Goal: Check status: Check status

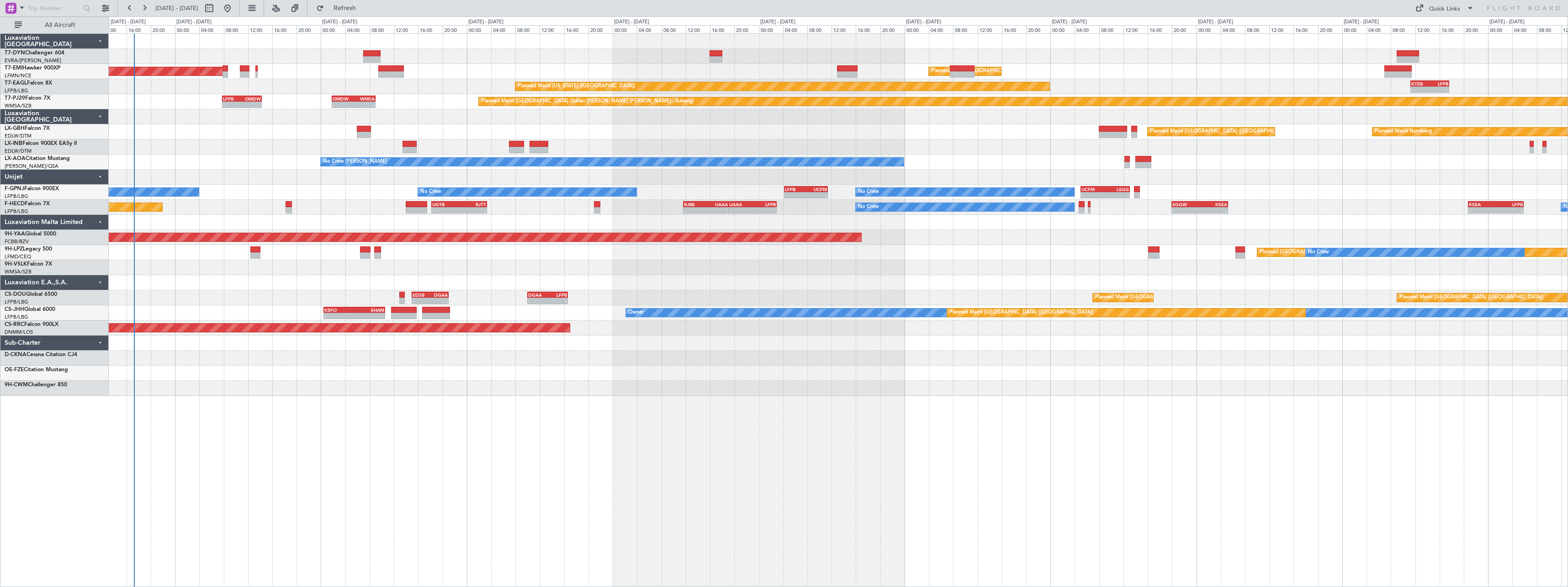
click at [197, 232] on div "AOG Maint Brazzaville (Maya-maya)" at bounding box center [838, 237] width 1459 height 15
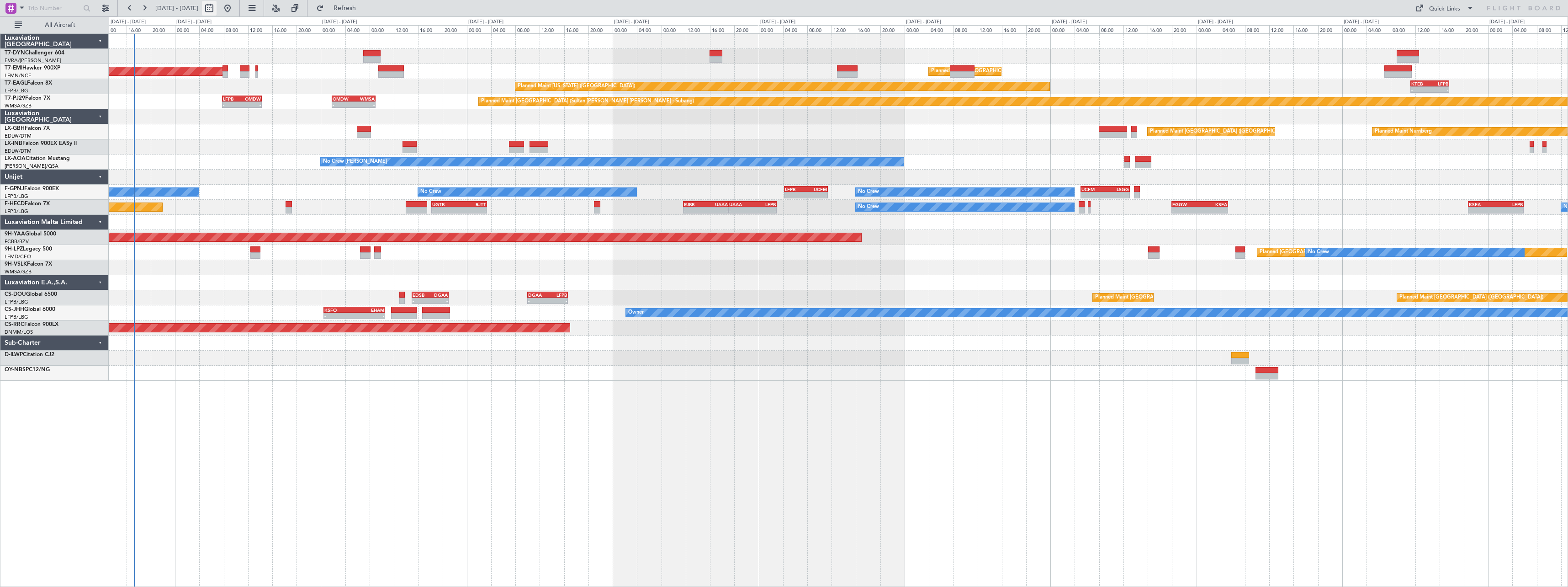
click at [217, 9] on button at bounding box center [209, 9] width 15 height 15
select select "9"
select select "2025"
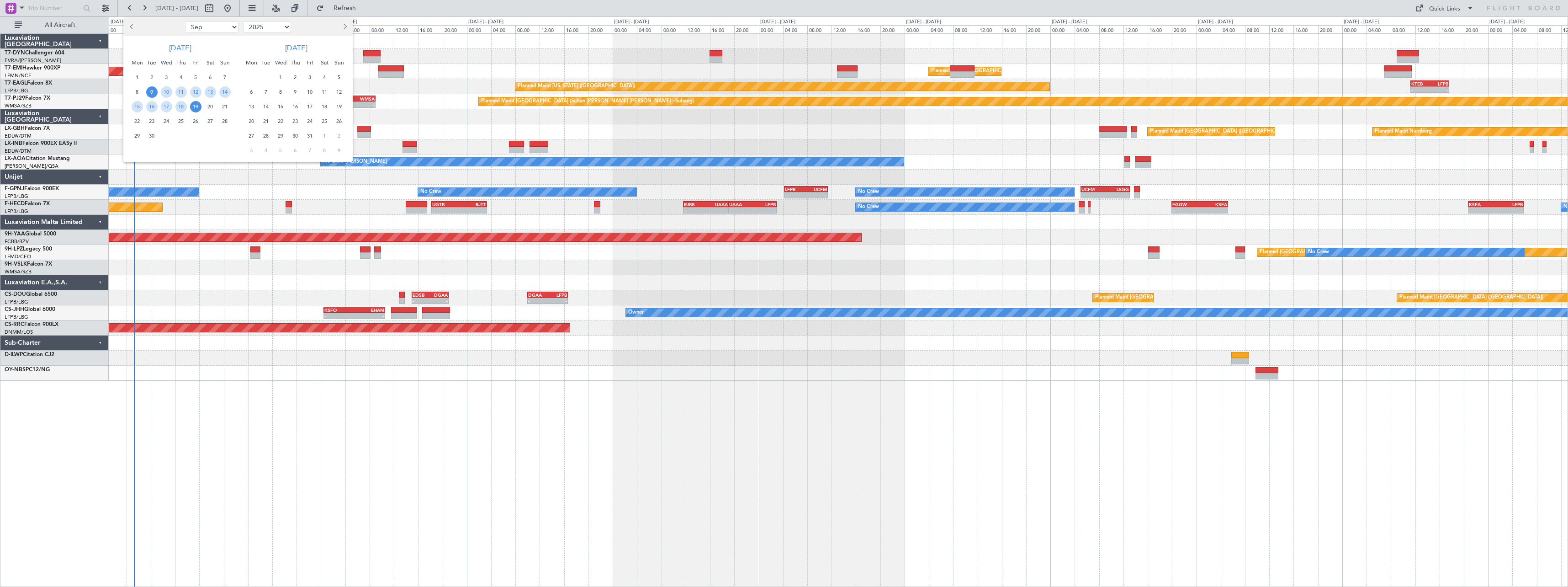
click at [343, 27] on span "Next month" at bounding box center [344, 26] width 5 height 5
select select "1"
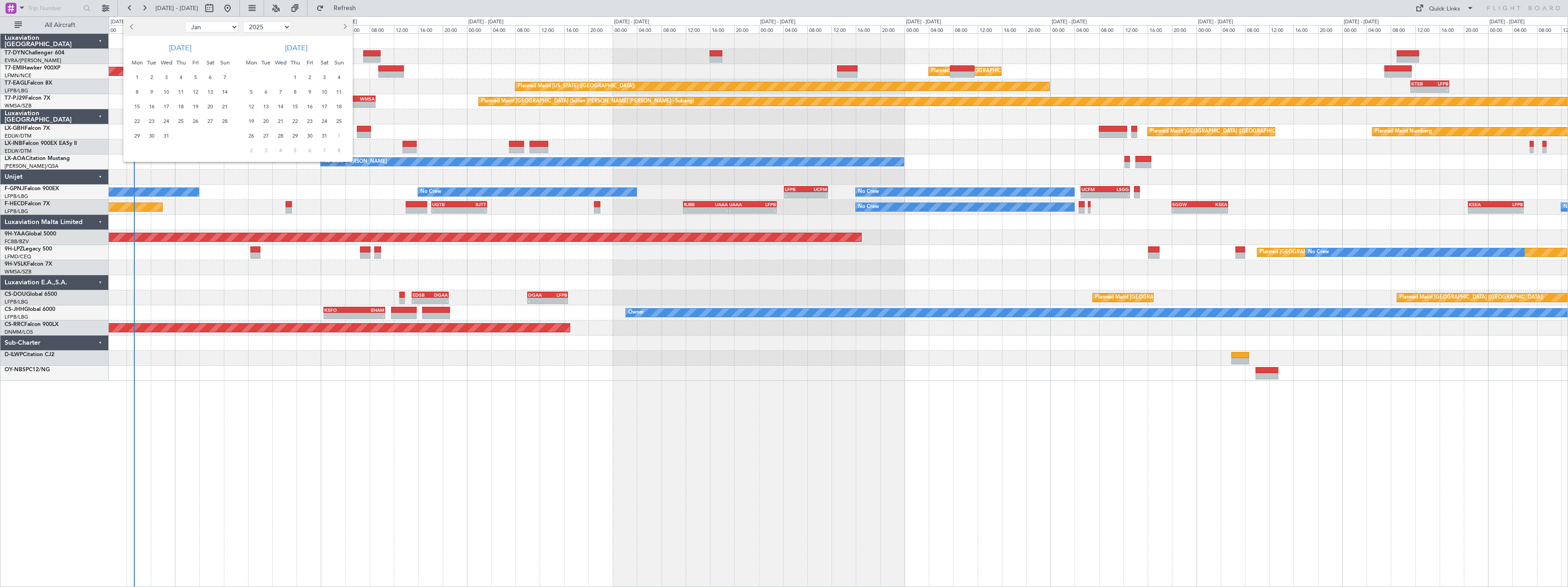
select select "2026"
click at [227, 104] on span "18" at bounding box center [225, 107] width 12 height 12
click at [223, 107] on span "18" at bounding box center [225, 107] width 12 height 12
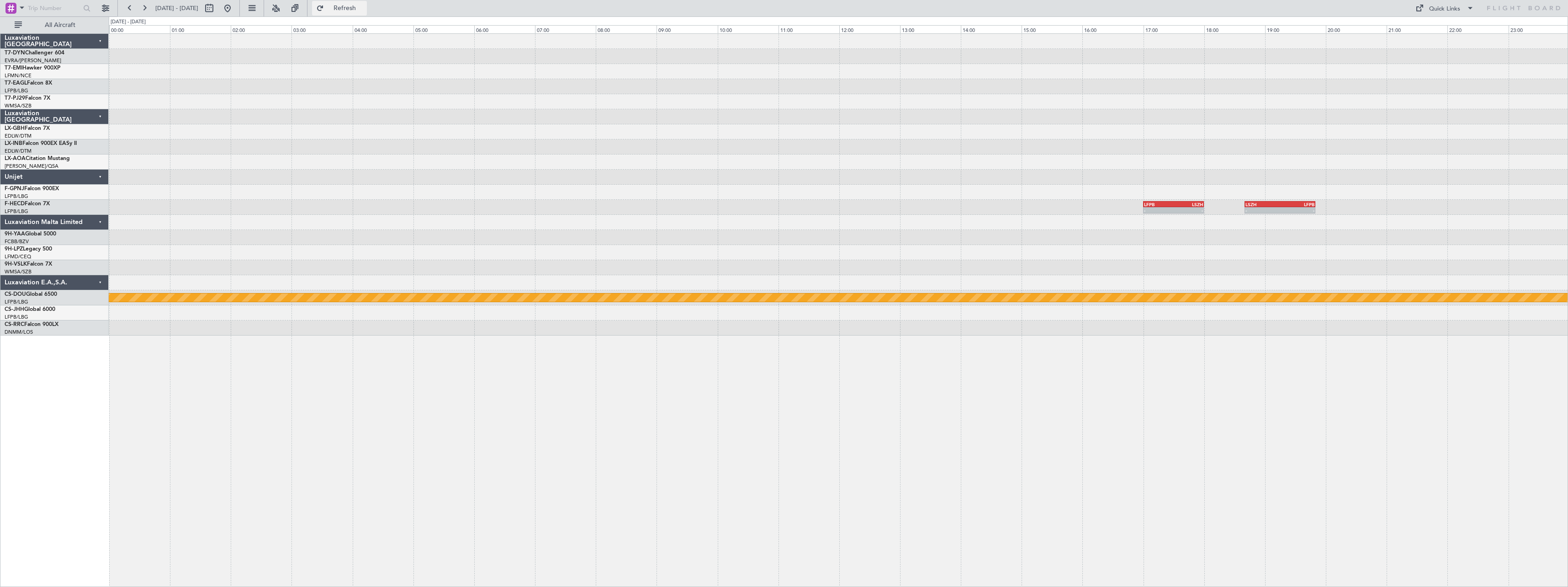
click at [362, 12] on span "Refresh" at bounding box center [345, 8] width 38 height 7
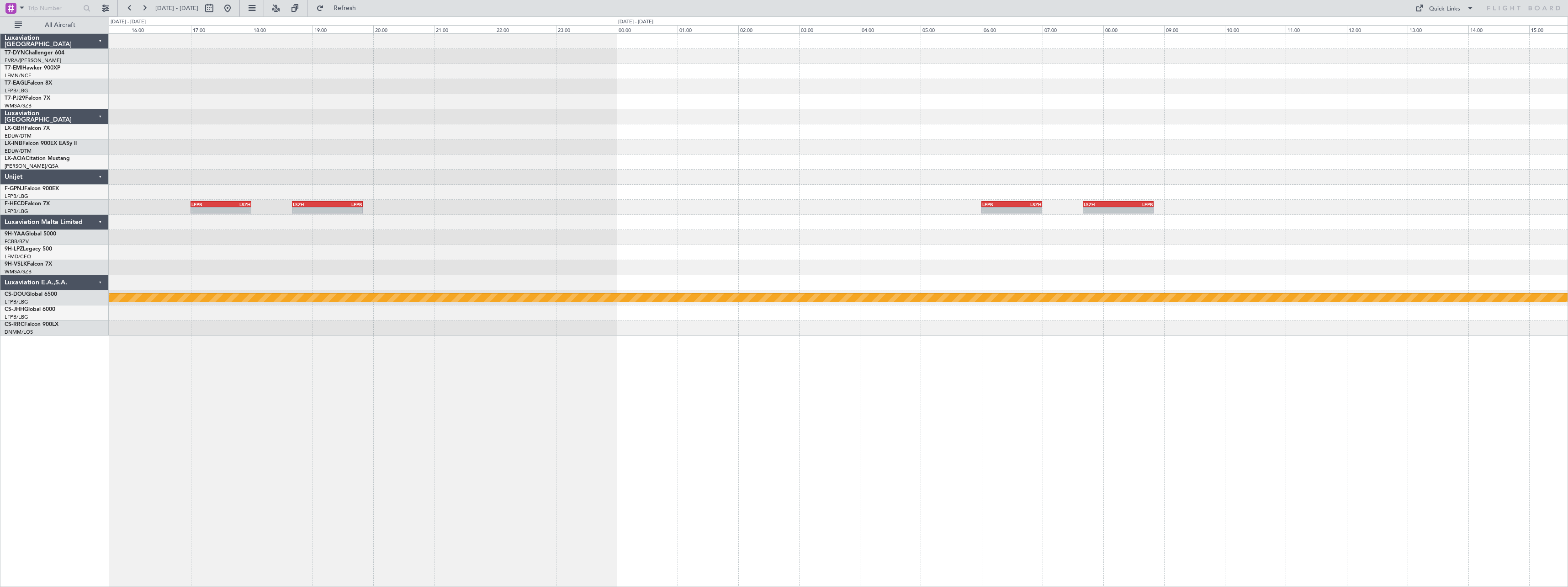
click at [157, 158] on div "- - LFPB 17:00 Z LSZH 18:00 Z - - LSZH 18:40 Z LFPB 19:50 Z - - LFPB 06:00 Z LS…" at bounding box center [838, 185] width 1459 height 301
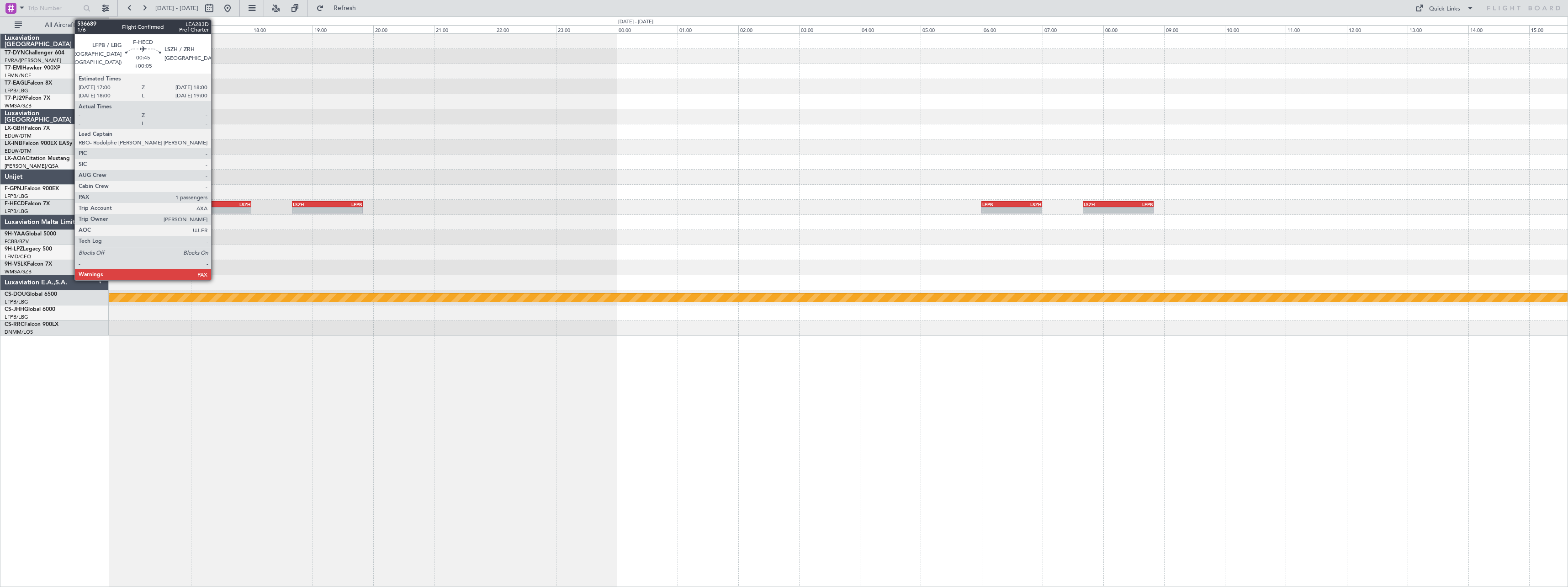
click at [215, 206] on div "LFPB 17:00 Z LSZH 18:00 Z" at bounding box center [221, 204] width 61 height 7
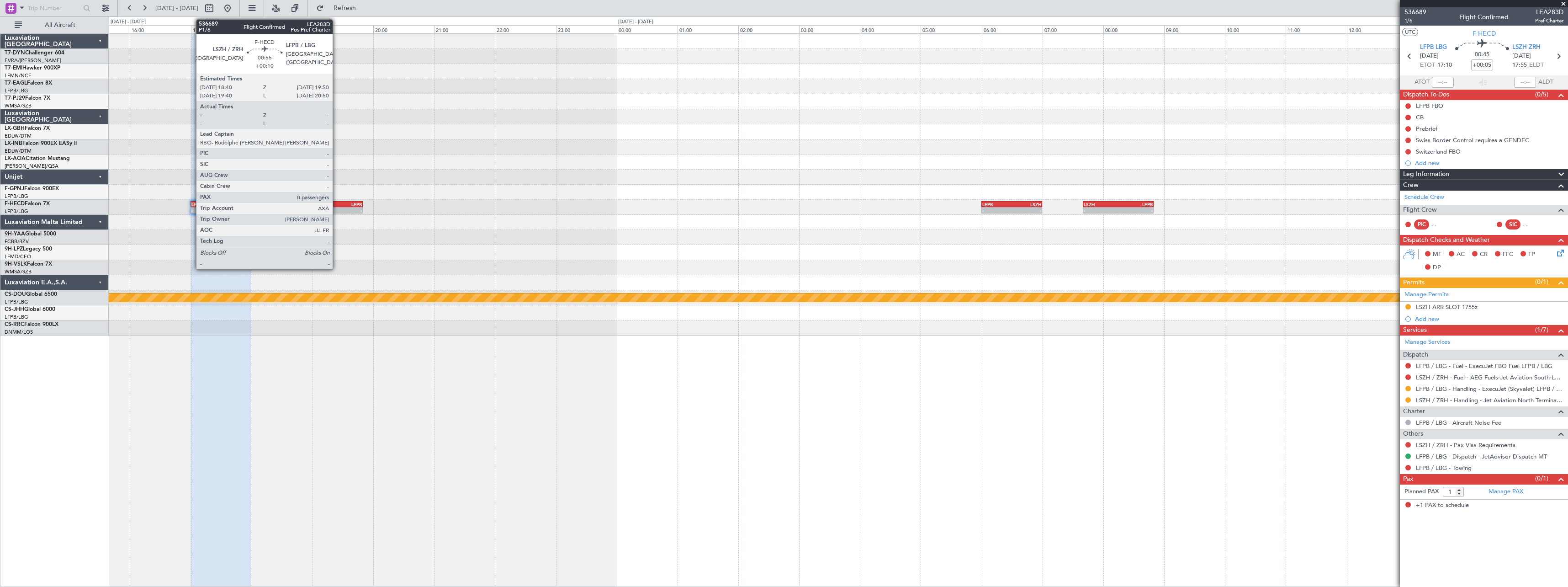
click at [337, 204] on div "LFPB" at bounding box center [344, 204] width 35 height 5
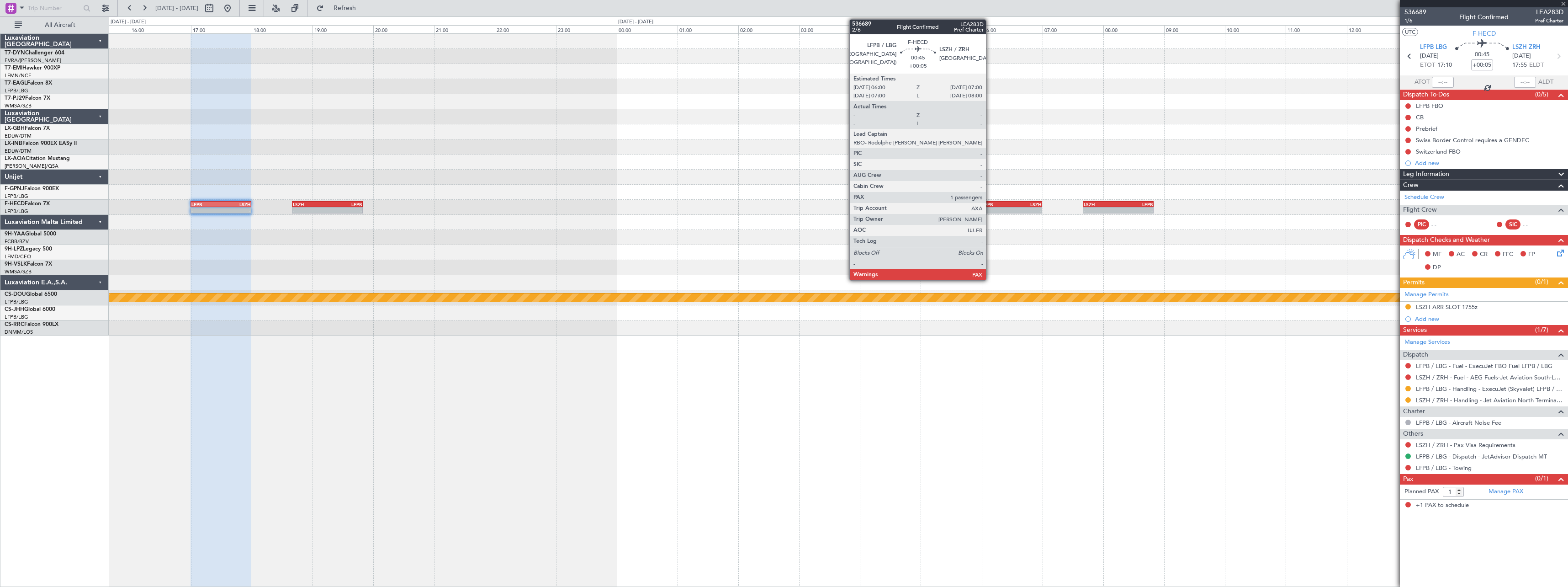
type input "+00:10"
type input "0"
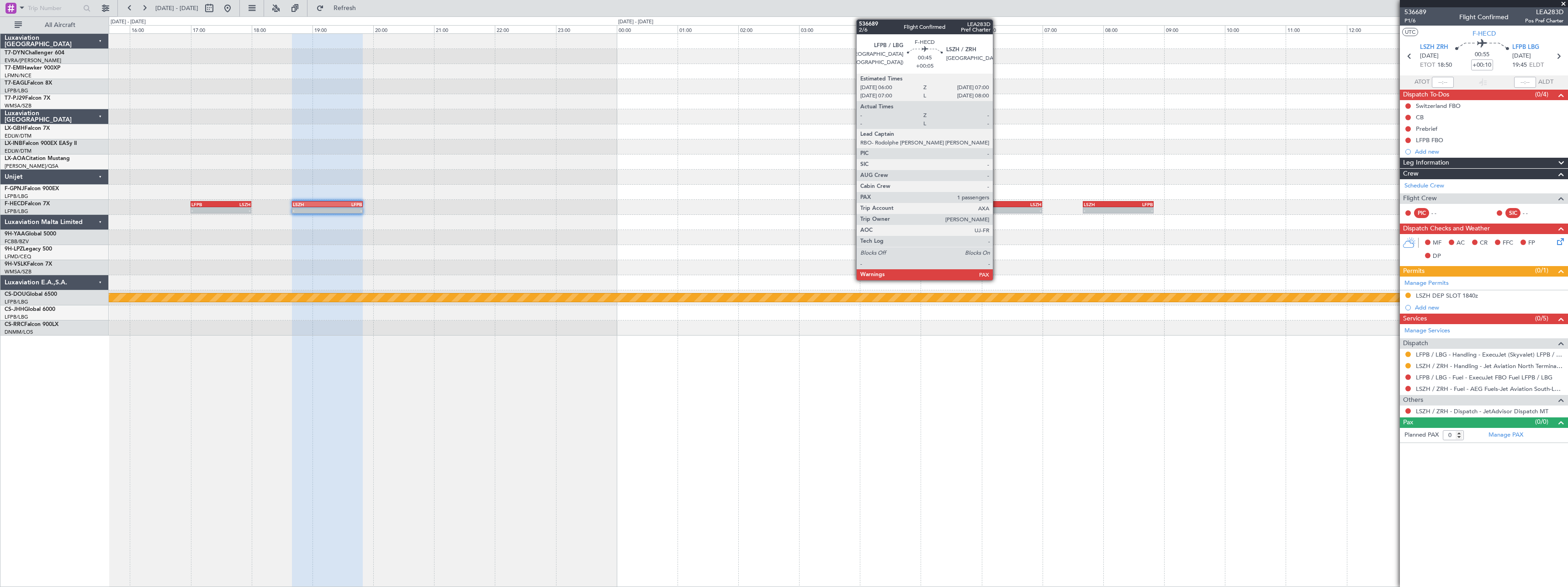
click at [997, 202] on div "LFPB" at bounding box center [997, 204] width 30 height 5
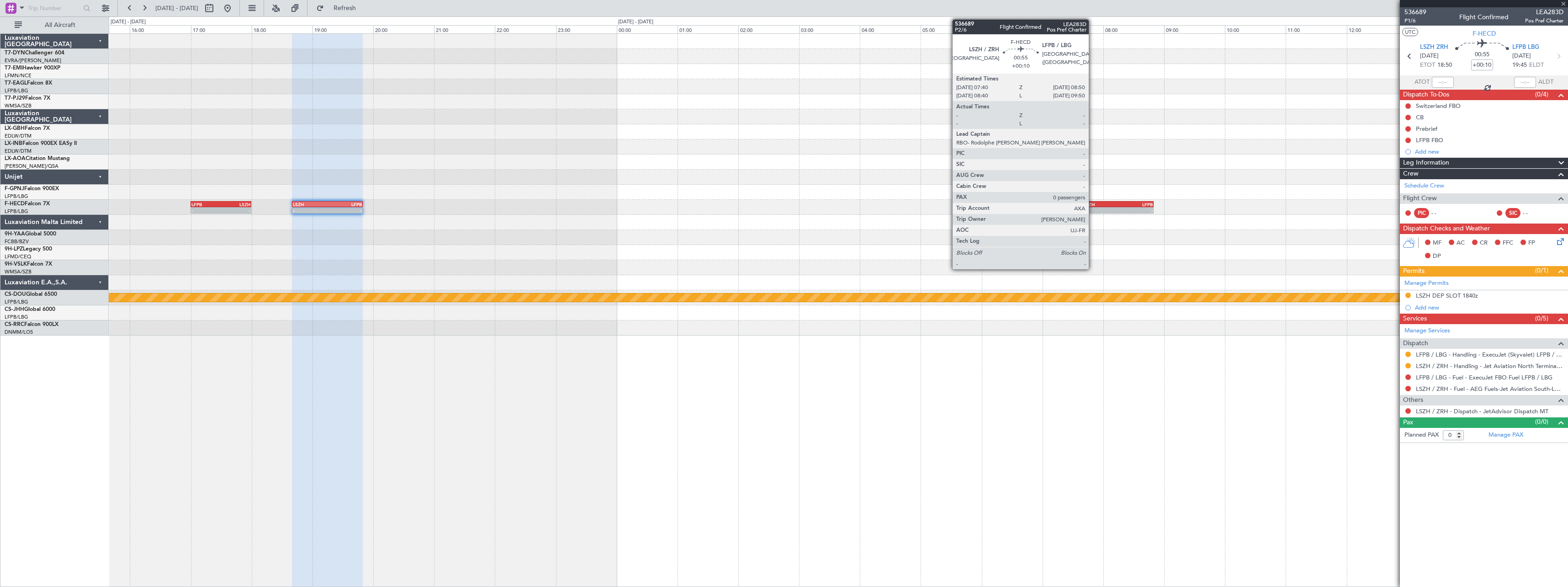
type input "+00:05"
type input "1"
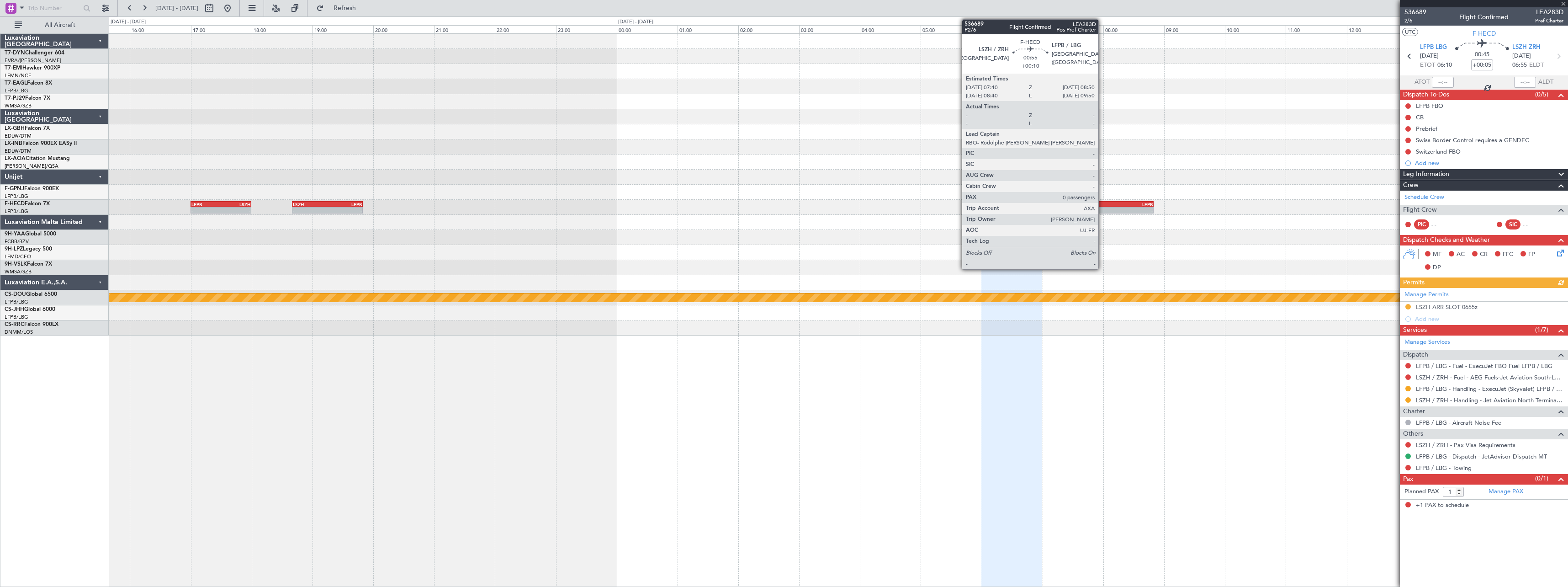
click at [1102, 202] on div "LSZH" at bounding box center [1101, 204] width 35 height 5
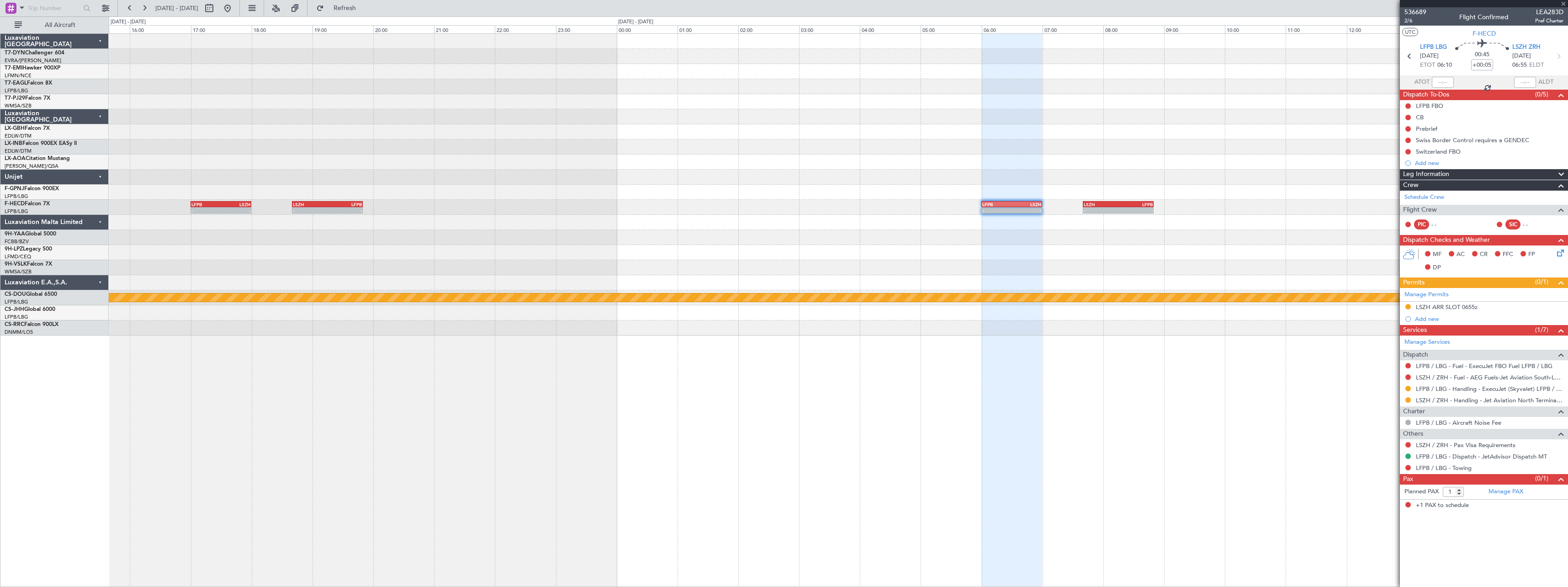
type input "+00:10"
type input "0"
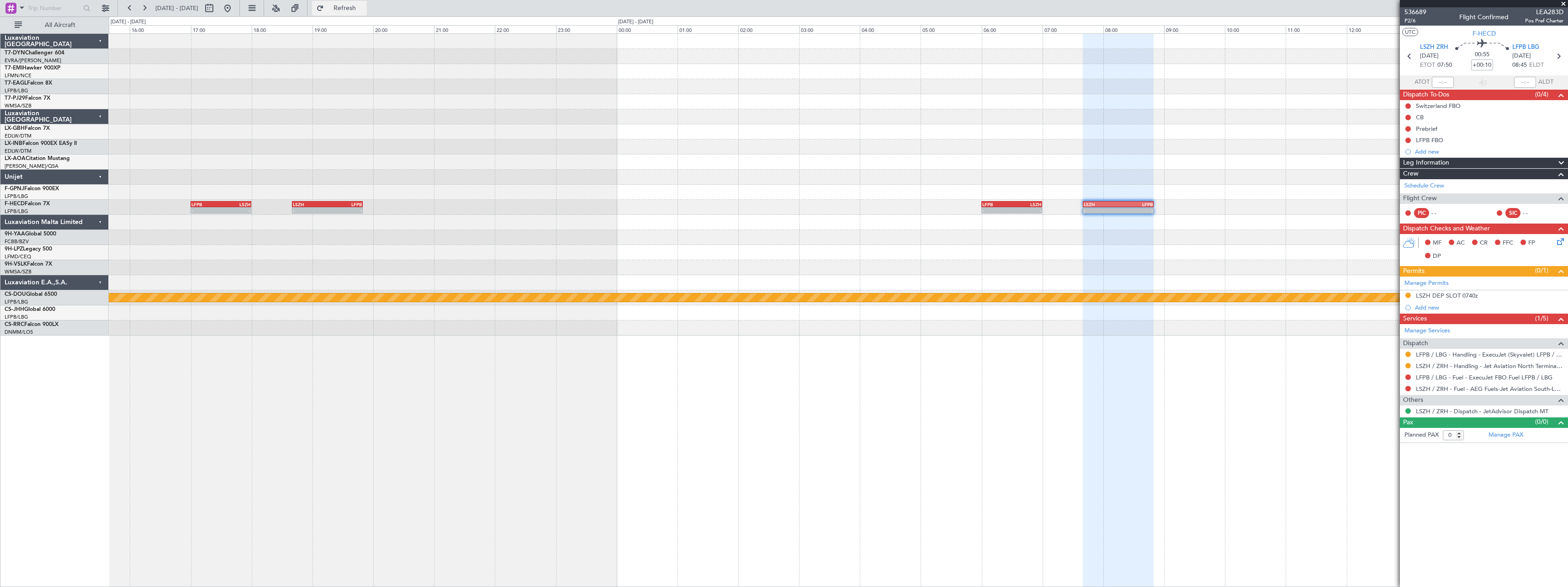
click at [364, 7] on span "Refresh" at bounding box center [345, 8] width 38 height 7
click at [367, 13] on button "Refresh" at bounding box center [340, 9] width 55 height 15
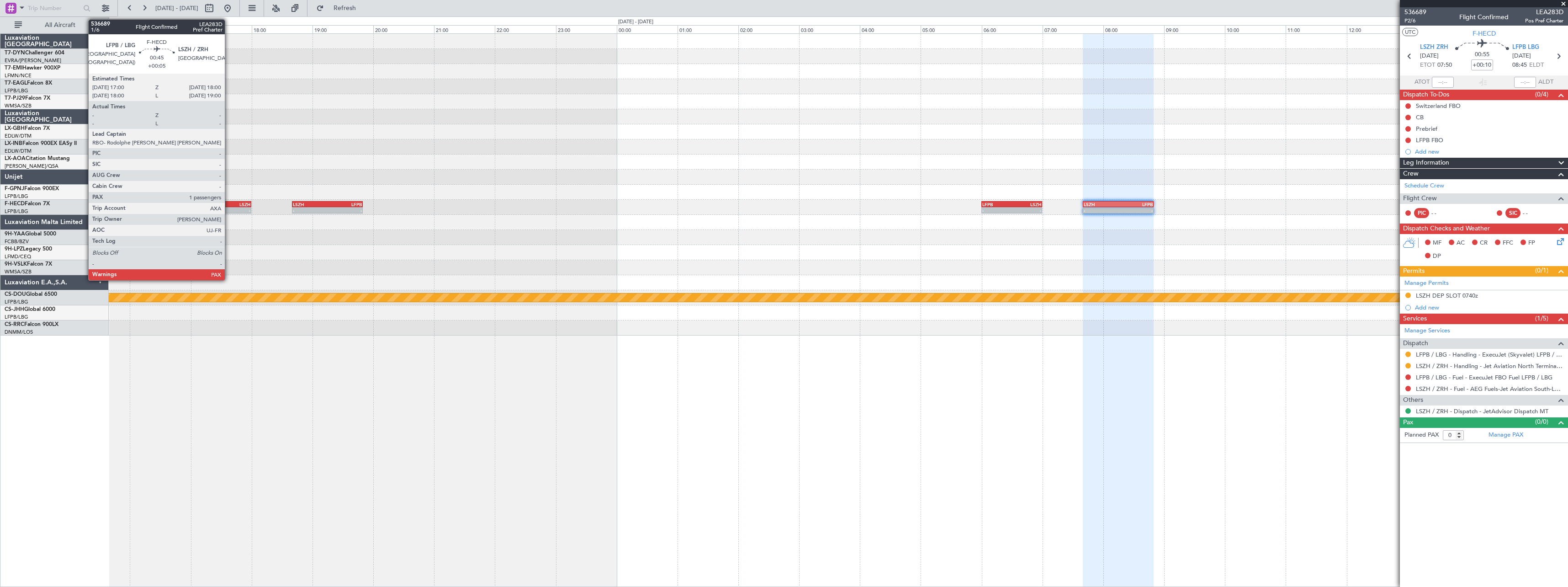
click at [229, 206] on div "LFPB 17:00 Z LSZH 18:00 Z" at bounding box center [221, 204] width 61 height 7
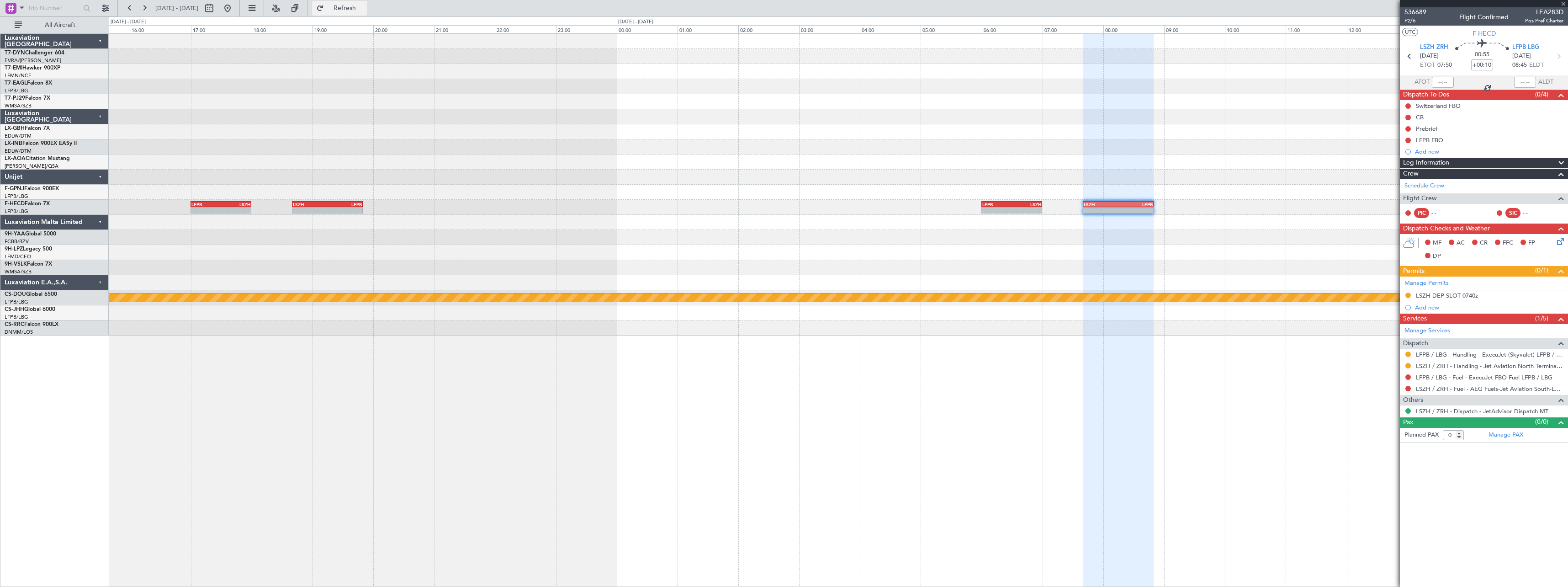
click at [364, 12] on span "Refresh" at bounding box center [345, 8] width 38 height 7
type input "+00:05"
type input "1"
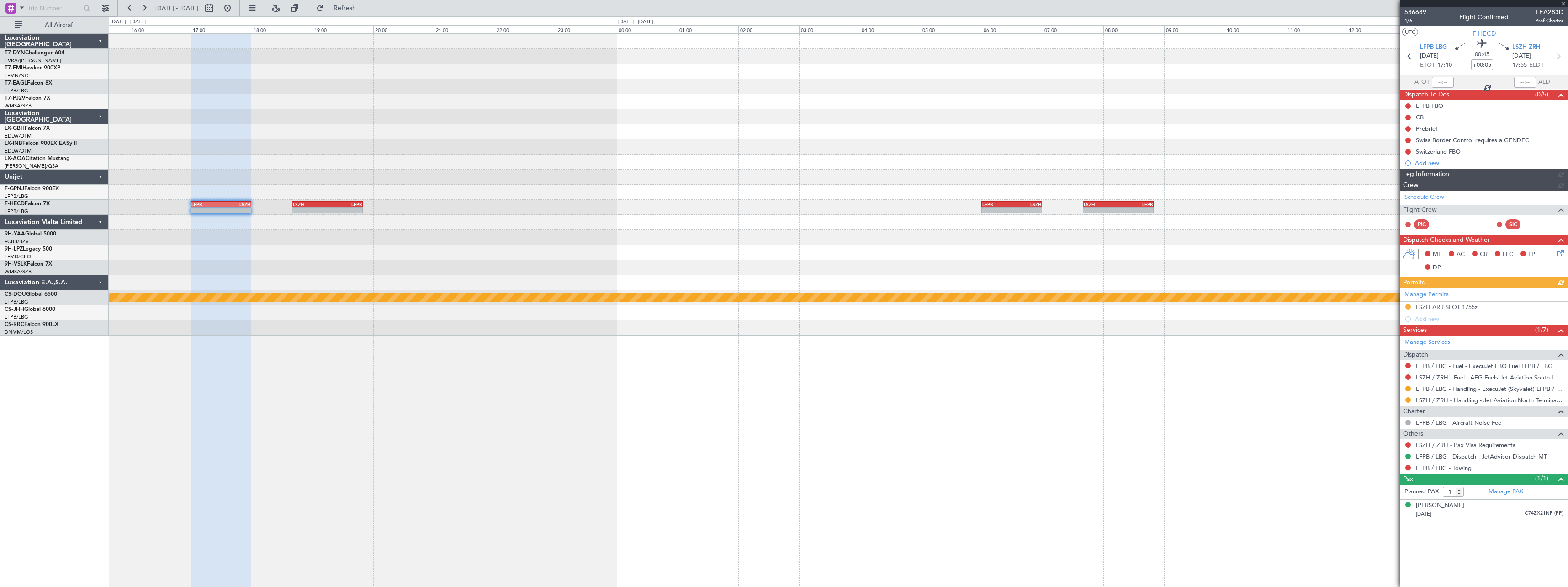
type input "+00:10"
type input "0"
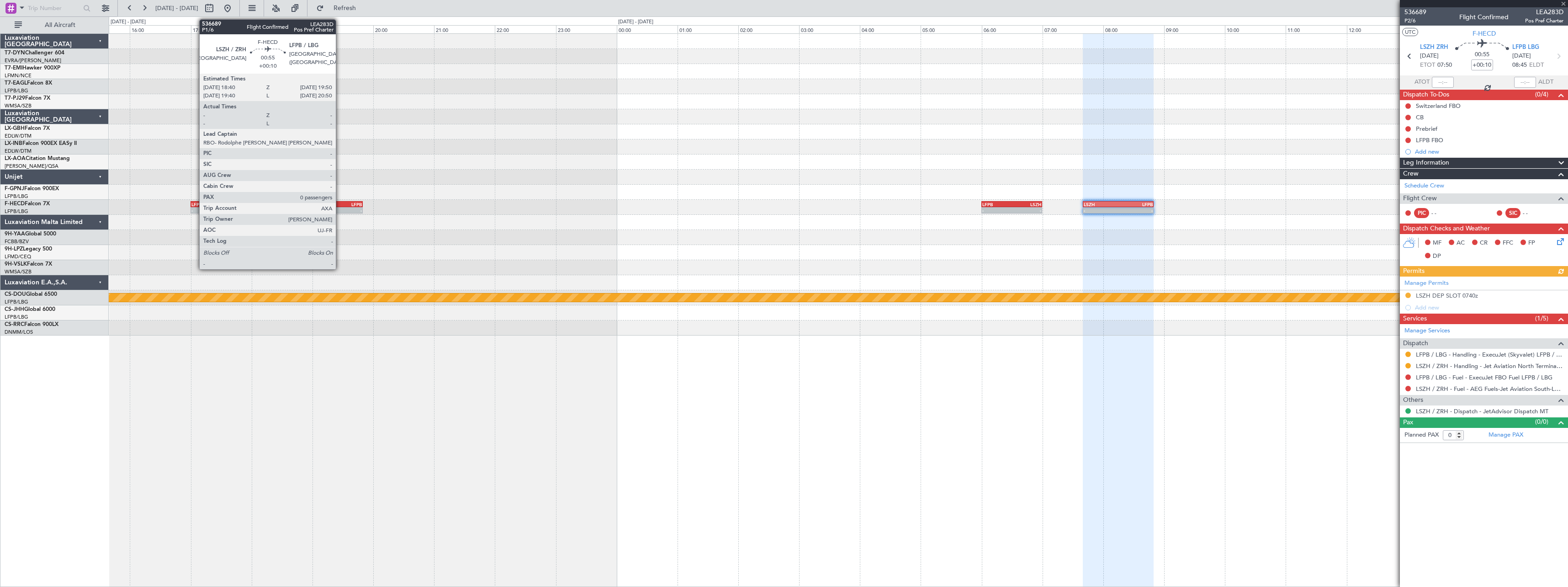
click at [340, 201] on div "LSZH 18:40 Z LFPB 19:50 Z" at bounding box center [327, 204] width 71 height 7
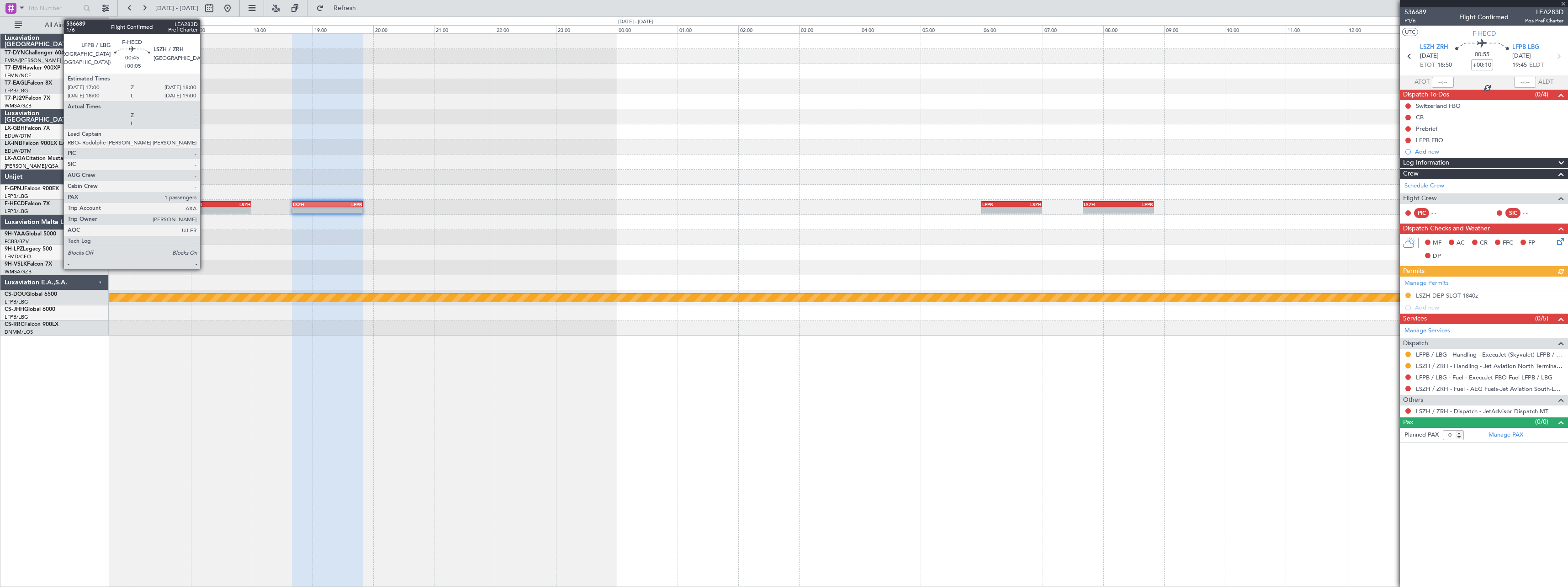
click at [205, 205] on div "LFPB" at bounding box center [206, 204] width 30 height 5
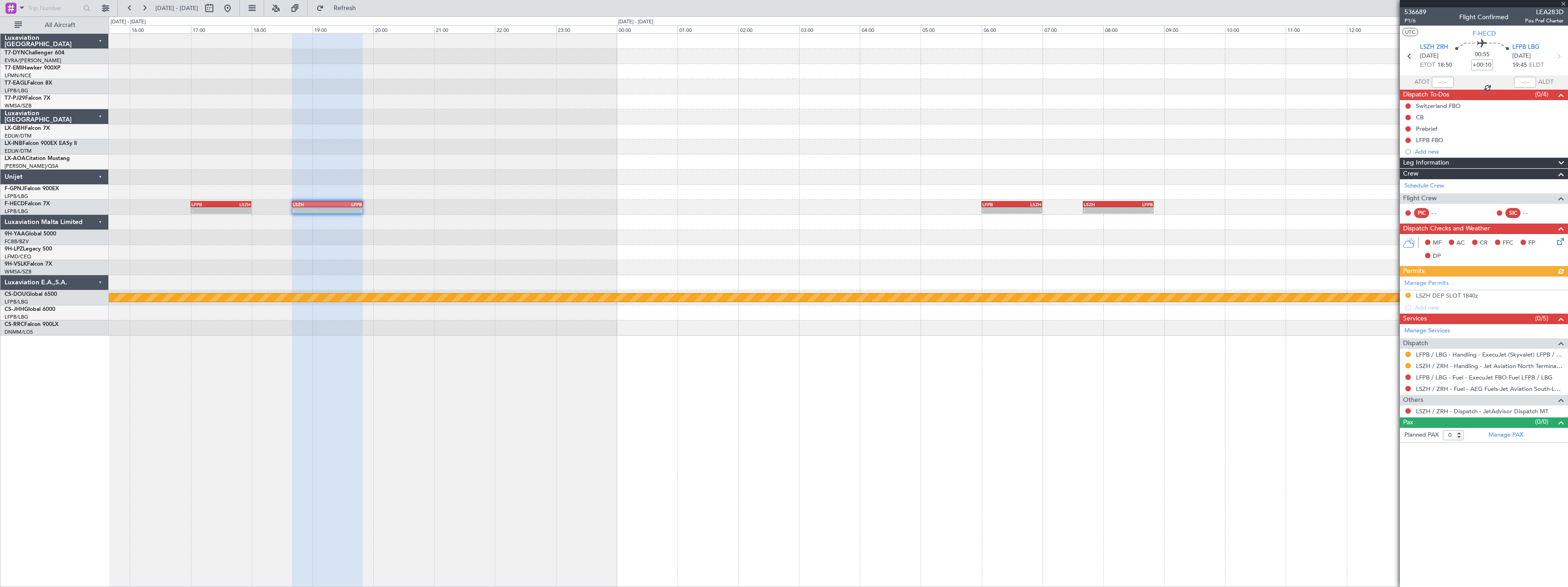
type input "+00:05"
type input "1"
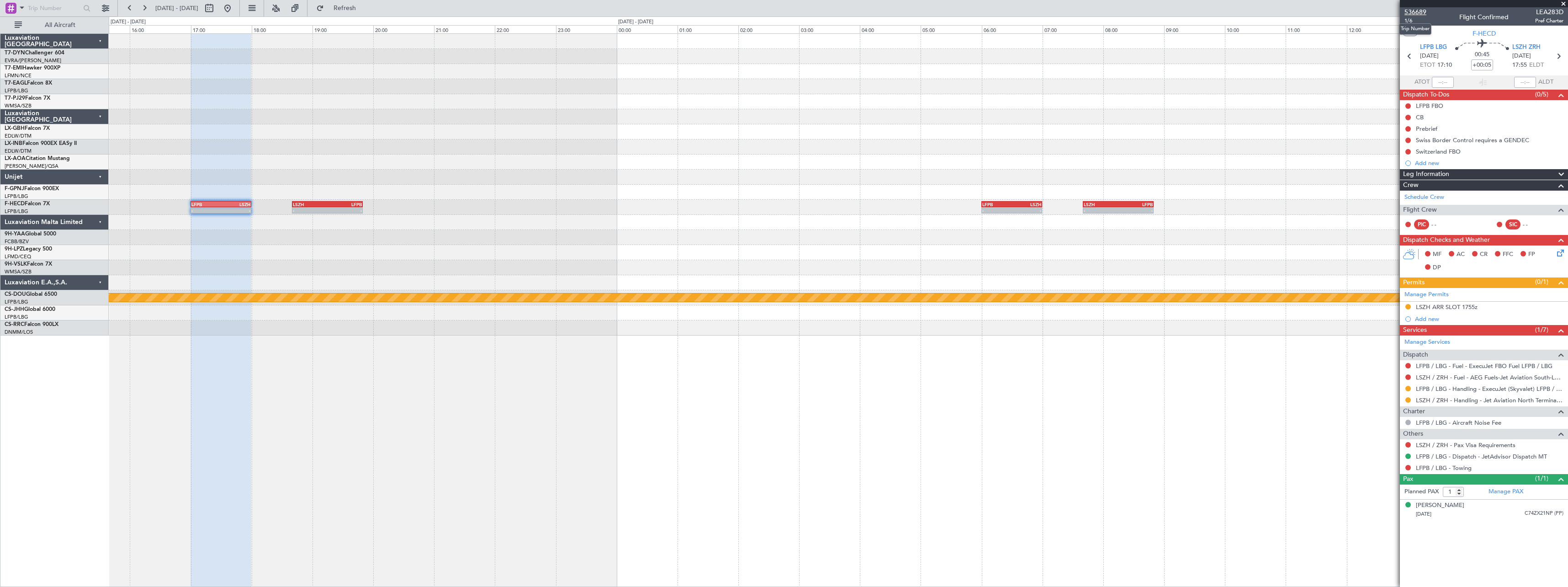
click at [1418, 14] on span "536689" at bounding box center [1415, 12] width 22 height 10
